Goal: Task Accomplishment & Management: Manage account settings

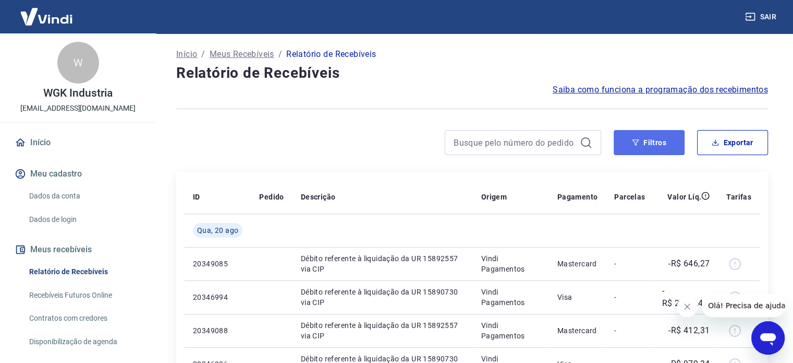
click at [672, 139] on button "Filtros" at bounding box center [649, 142] width 71 height 25
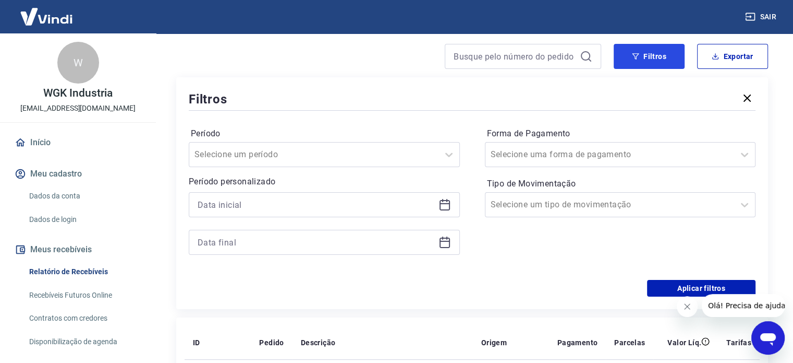
scroll to position [104, 0]
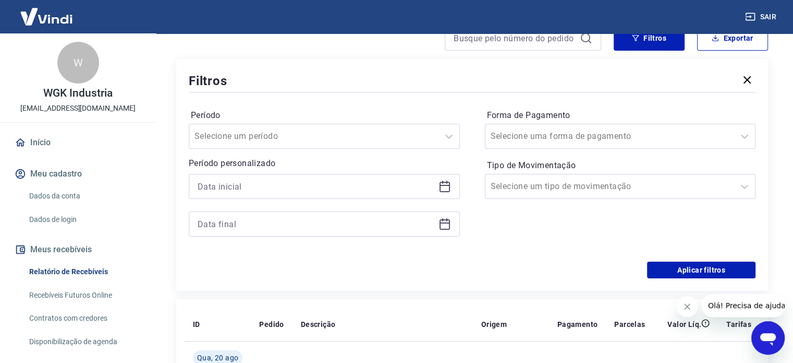
click at [448, 187] on icon at bounding box center [445, 186] width 13 height 13
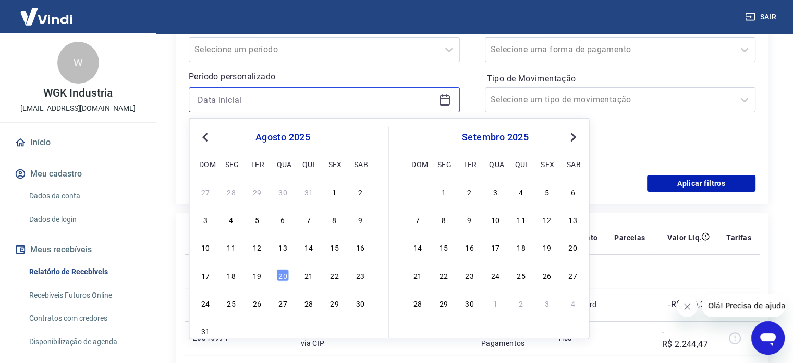
scroll to position [209, 0]
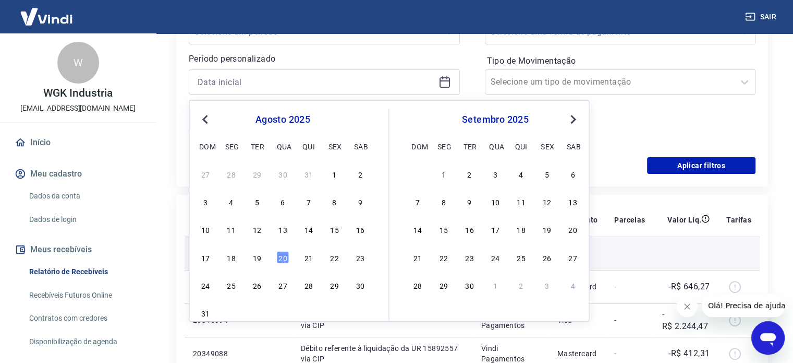
click at [256, 259] on div "19" at bounding box center [257, 256] width 13 height 13
type input "[DATE]"
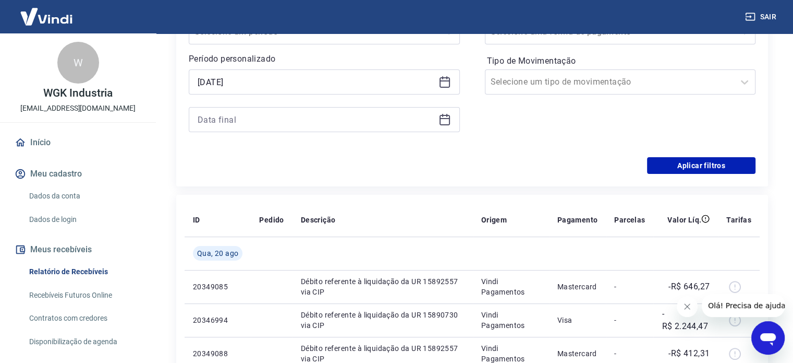
click at [445, 120] on icon at bounding box center [445, 119] width 13 height 13
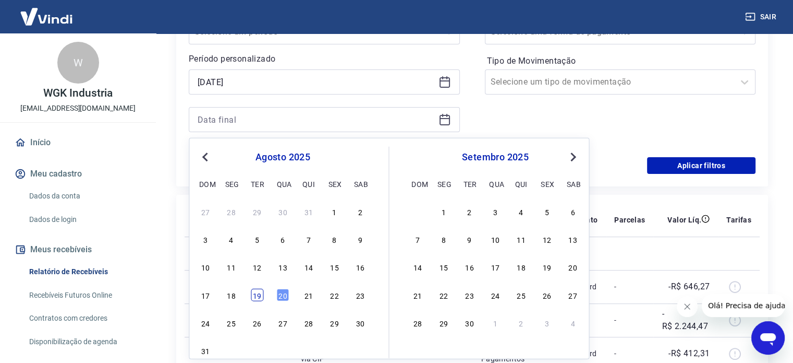
click at [261, 290] on div "19" at bounding box center [257, 294] width 13 height 13
type input "19/08/2025"
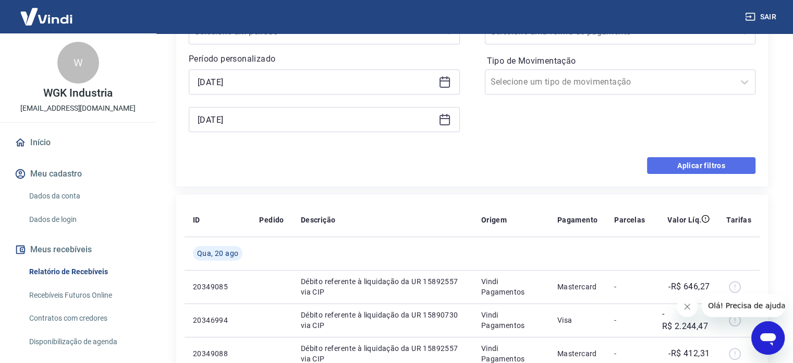
click at [723, 162] on button "Aplicar filtros" at bounding box center [701, 165] width 109 height 17
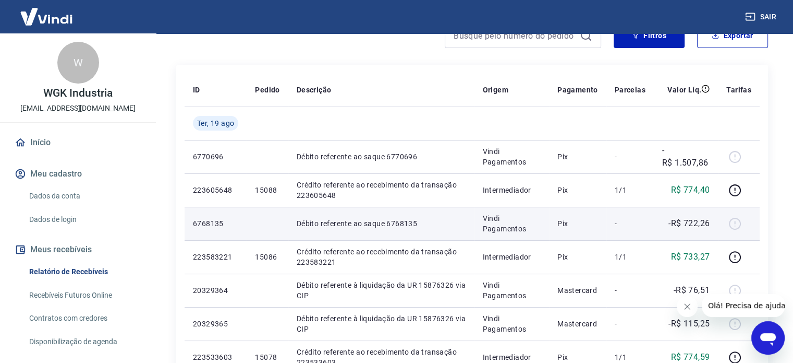
scroll to position [52, 0]
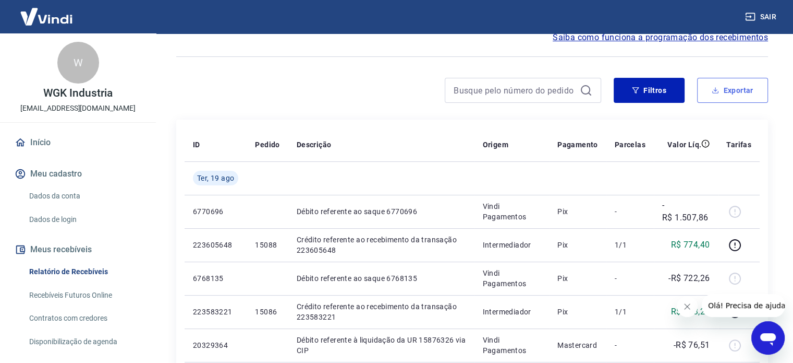
click at [739, 89] on button "Exportar" at bounding box center [732, 90] width 71 height 25
type input "19/08/2025"
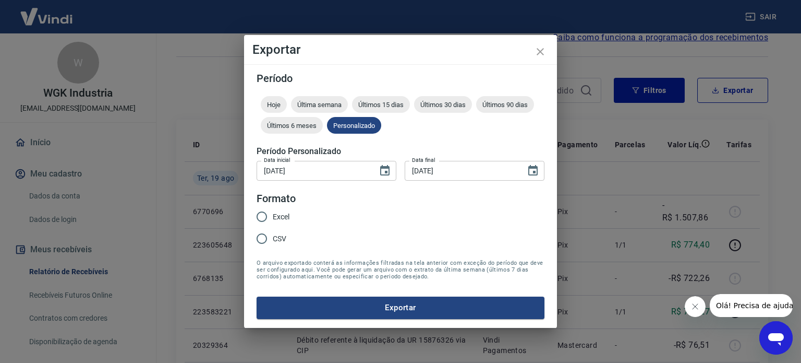
click at [275, 216] on span "Excel" at bounding box center [281, 216] width 17 height 11
click at [273, 216] on input "Excel" at bounding box center [262, 217] width 22 height 22
radio input "true"
click at [422, 307] on button "Exportar" at bounding box center [401, 307] width 288 height 22
